Goal: Navigation & Orientation: Find specific page/section

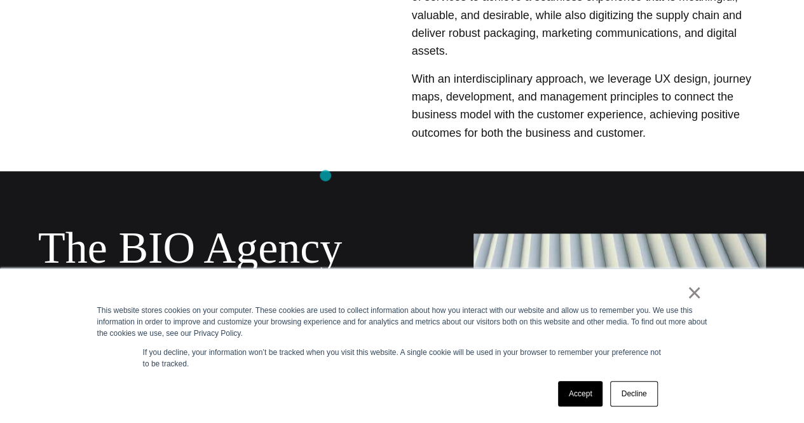
scroll to position [621, 0]
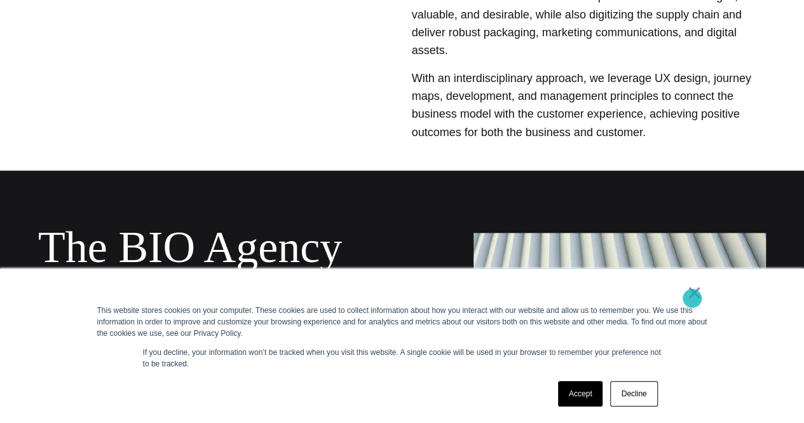
click at [692, 298] on link "×" at bounding box center [694, 292] width 15 height 11
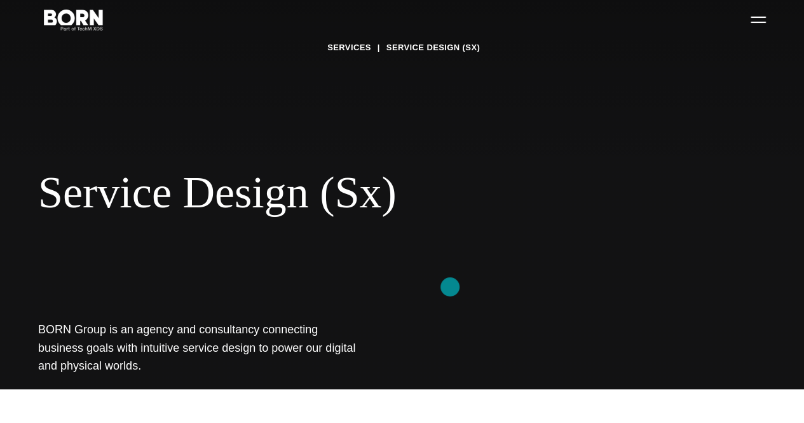
scroll to position [0, 0]
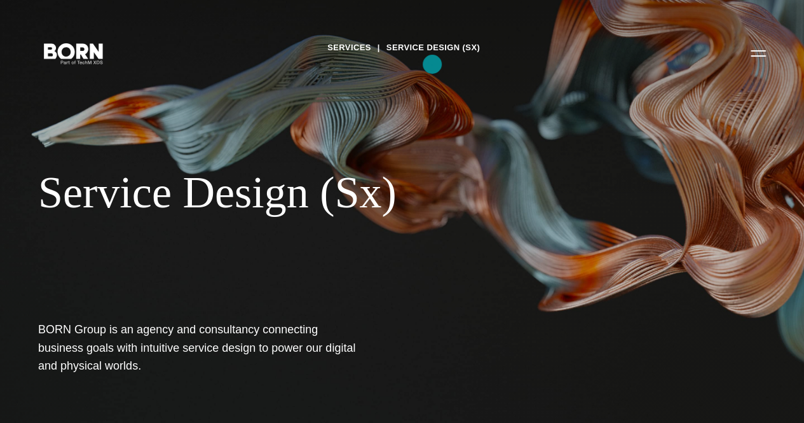
click at [432, 57] on link "Service Design (Sx)" at bounding box center [432, 47] width 93 height 19
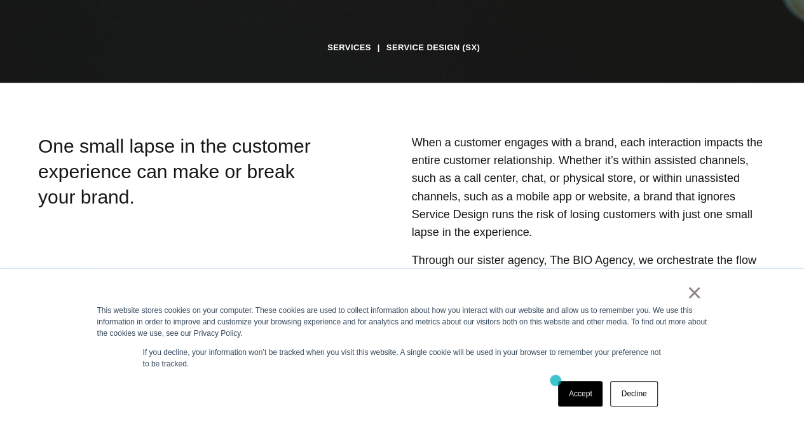
scroll to position [341, 0]
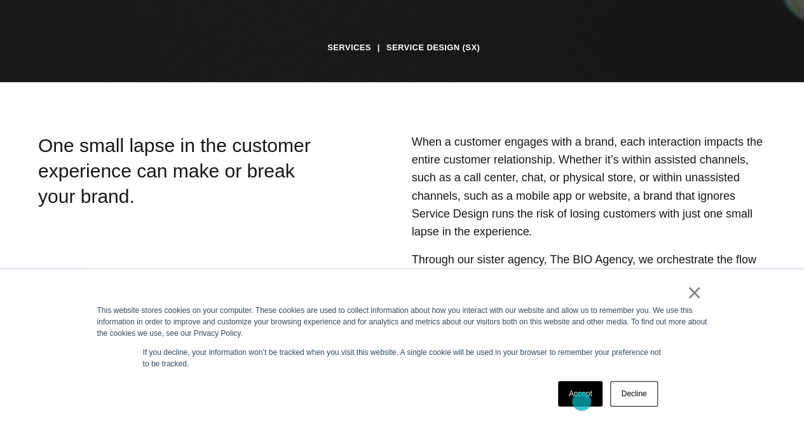
click at [581, 401] on link "Accept" at bounding box center [580, 393] width 45 height 25
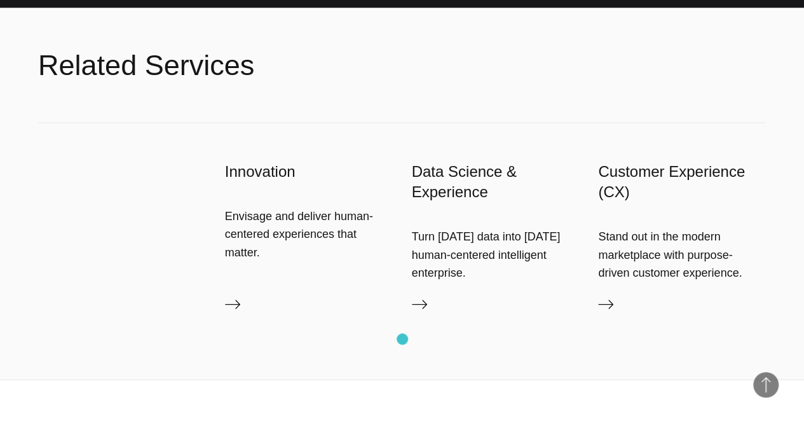
scroll to position [1207, 0]
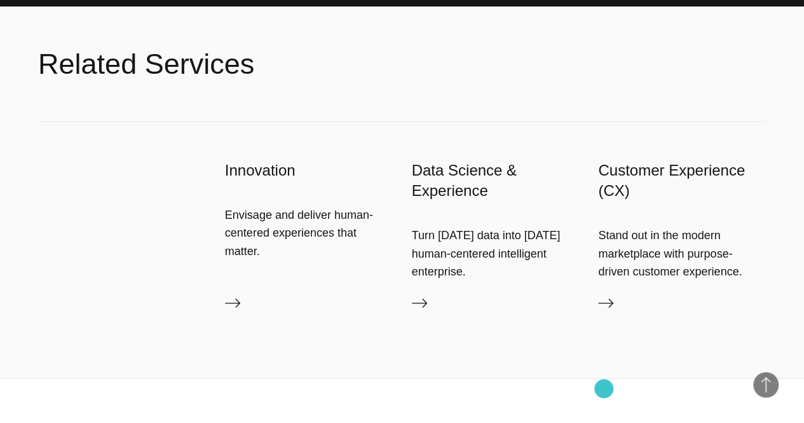
click at [604, 311] on icon at bounding box center [605, 302] width 15 height 15
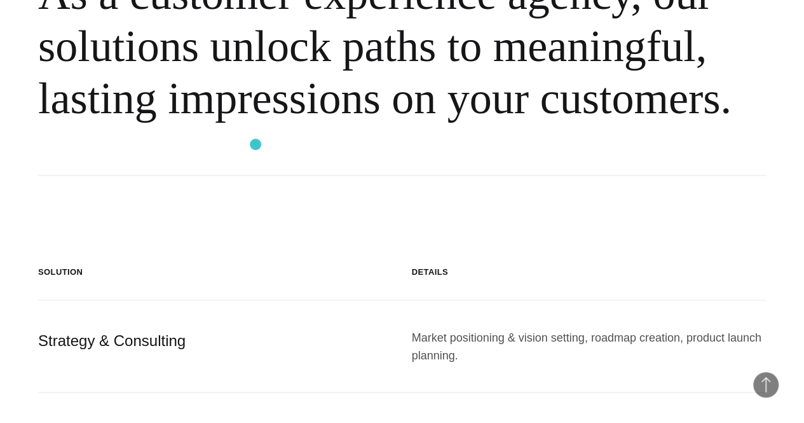
scroll to position [900, 0]
